Goal: Task Accomplishment & Management: Manage account settings

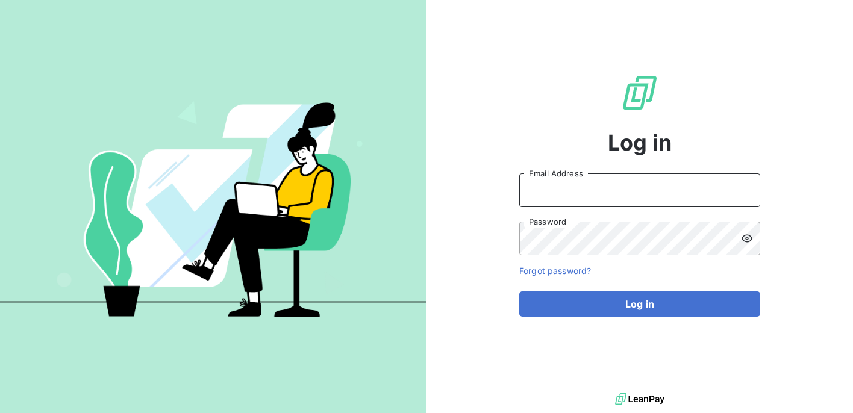
click at [604, 182] on input "Email Address" at bounding box center [639, 190] width 241 height 34
click at [0, 413] on com-1password-button at bounding box center [0, 413] width 0 height 0
type input "[EMAIL_ADDRESS][PERSON_NAME][DOMAIN_NAME]"
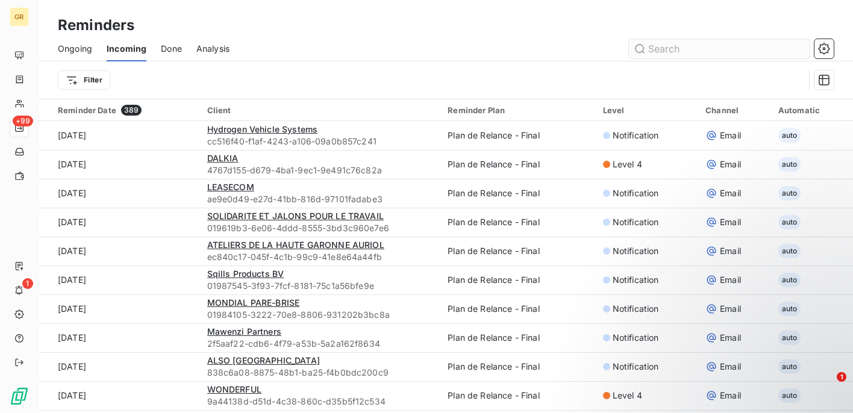
click at [728, 45] on input "text" at bounding box center [719, 48] width 181 height 19
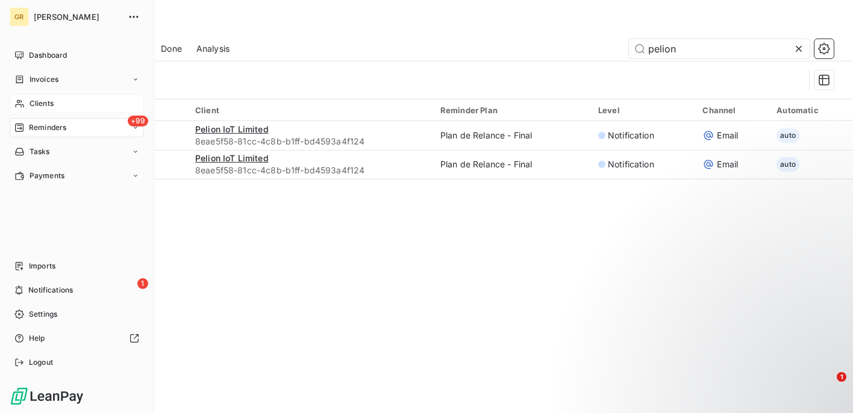
type input "pelion"
click at [39, 108] on span "Clients" at bounding box center [42, 103] width 24 height 11
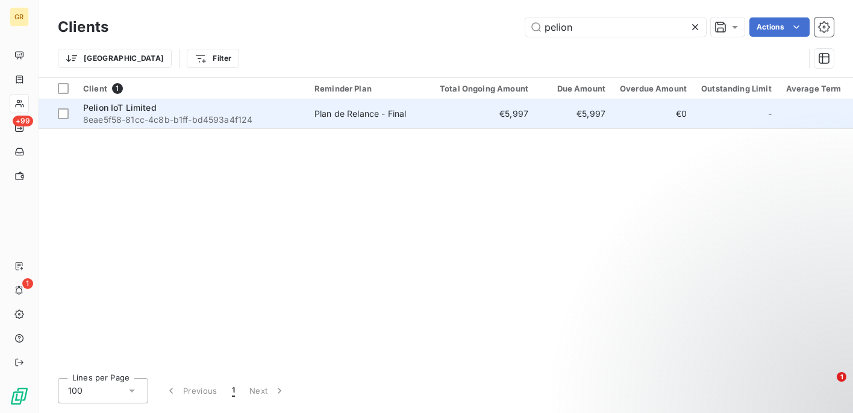
type input "pelion"
click at [246, 115] on span "8eae5f58-81cc-4c8b-b1ff-bd4593a4f124" at bounding box center [191, 120] width 217 height 12
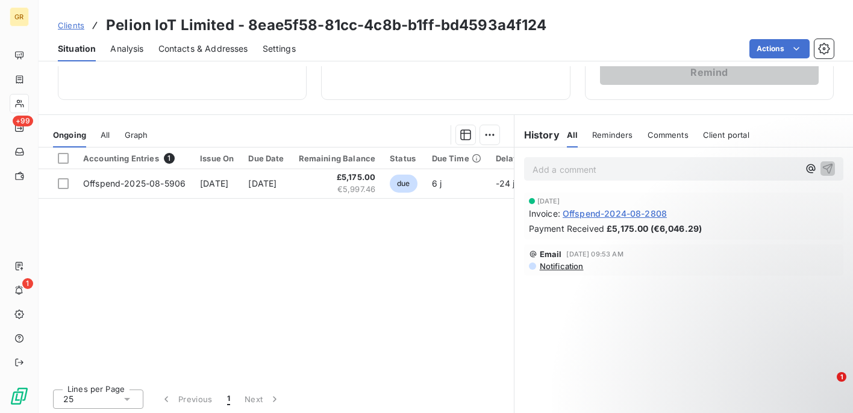
scroll to position [217, 0]
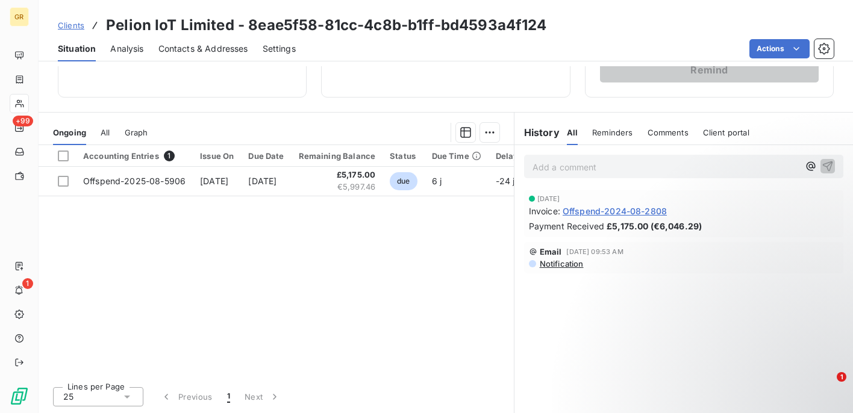
click at [605, 137] on div "Reminders" at bounding box center [612, 132] width 40 height 25
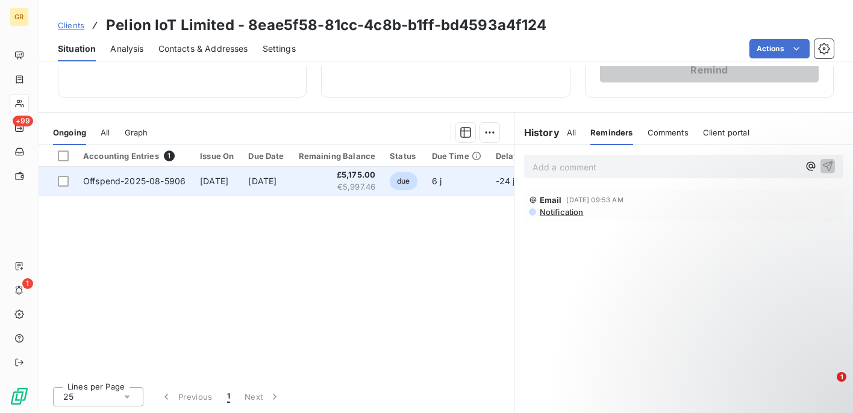
click at [463, 187] on td "6 j" at bounding box center [457, 181] width 64 height 29
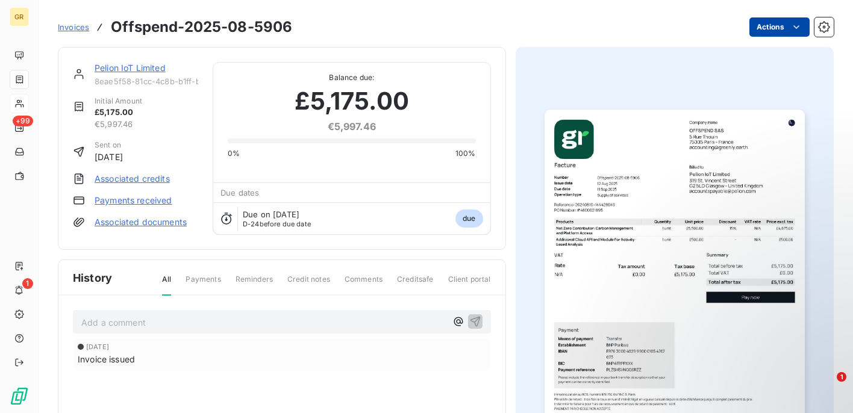
click at [775, 31] on html "GR +99 1 Invoices Offspend-2025-08-5906 Actions Pelion IoT Limited 8eae5f58-81c…" at bounding box center [426, 206] width 853 height 413
click at [649, 19] on html "GR +99 1 Invoices Offspend-2025-08-5906 Actions Pelion IoT Limited 8eae5f58-81c…" at bounding box center [426, 206] width 853 height 413
click at [831, 25] on button "button" at bounding box center [823, 26] width 19 height 19
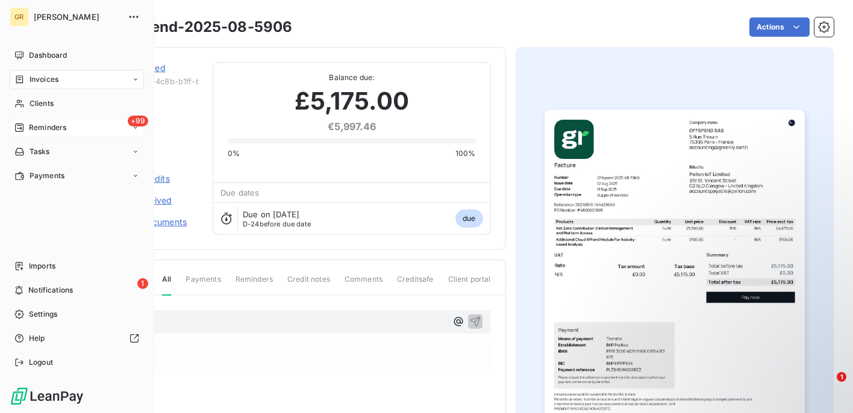
click at [52, 122] on span "Reminders" at bounding box center [47, 127] width 37 height 11
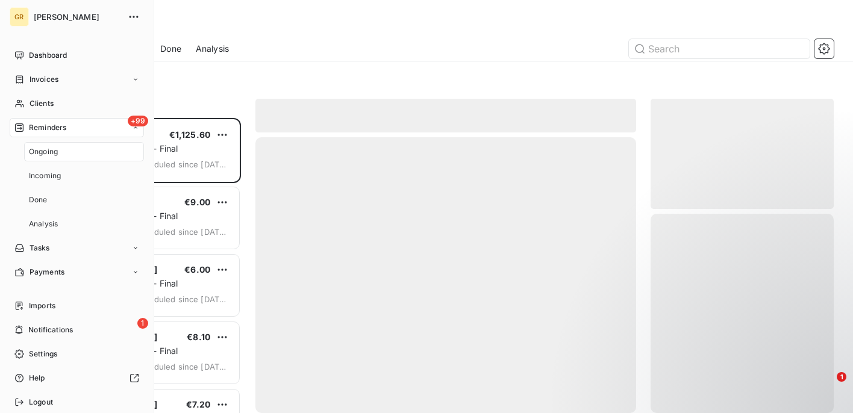
scroll to position [295, 183]
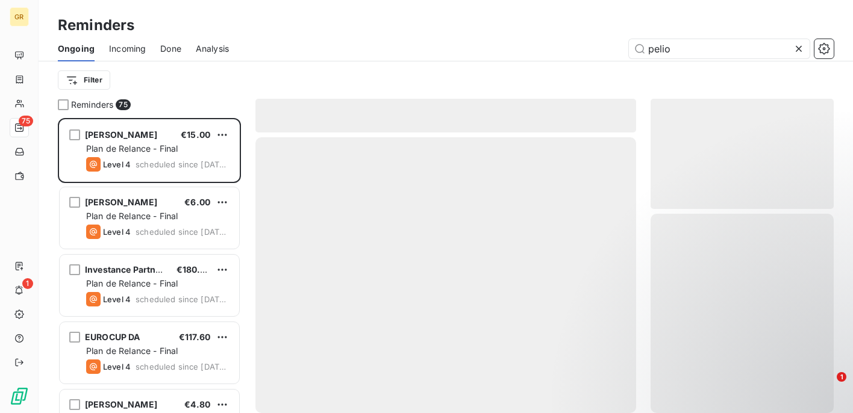
scroll to position [295, 183]
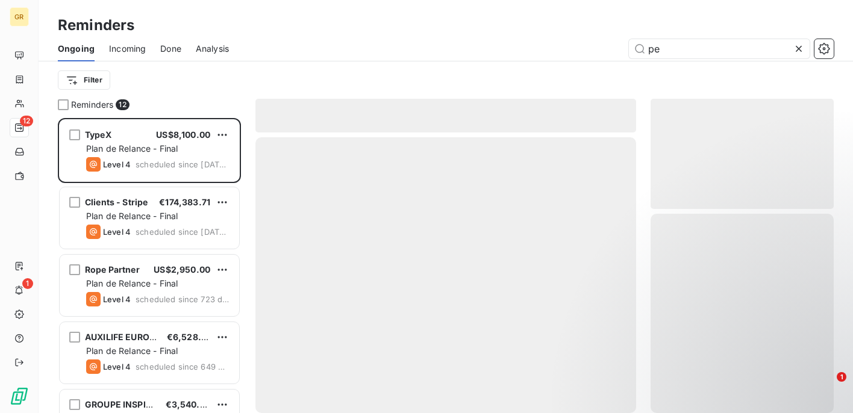
scroll to position [295, 183]
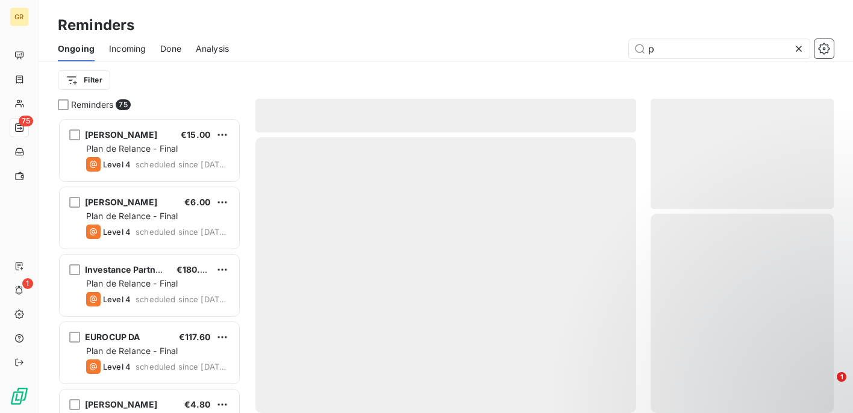
type input "p"
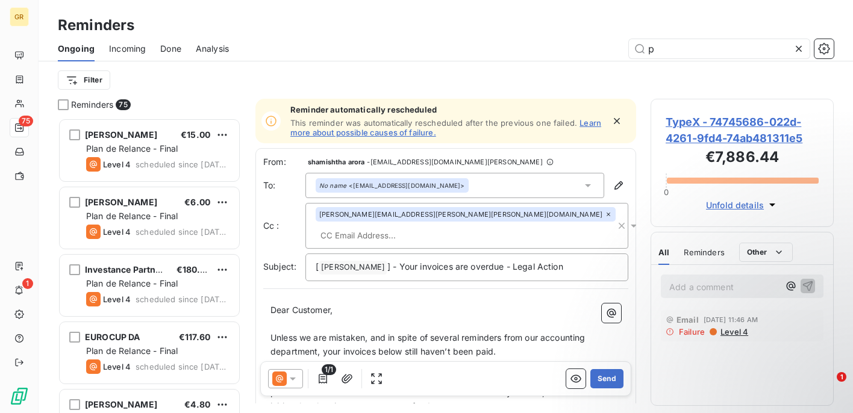
click at [122, 49] on span "Incoming" at bounding box center [127, 49] width 37 height 12
